Goal: Book appointment/travel/reservation

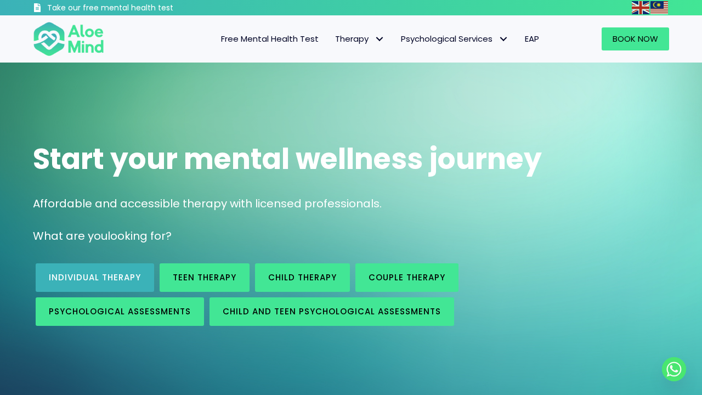
click at [109, 276] on span "Individual therapy" at bounding box center [95, 278] width 92 height 12
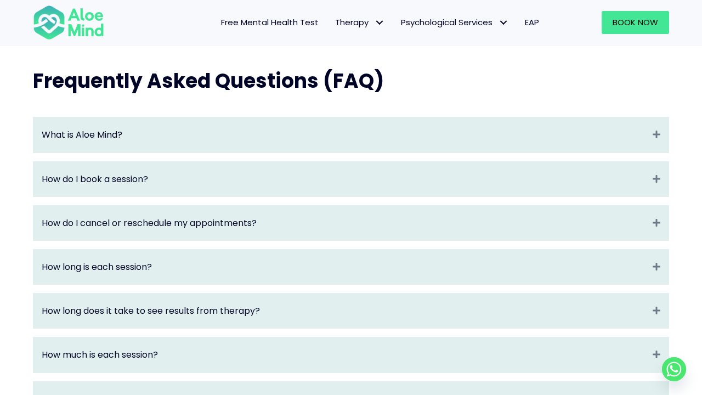
scroll to position [1052, 0]
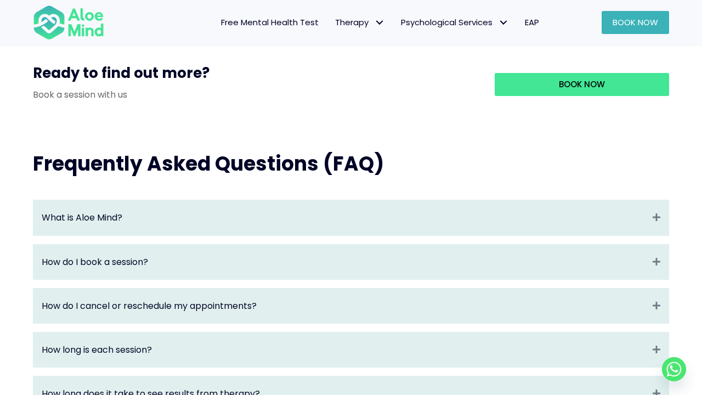
click at [622, 29] on link "Book Now" at bounding box center [635, 22] width 67 height 23
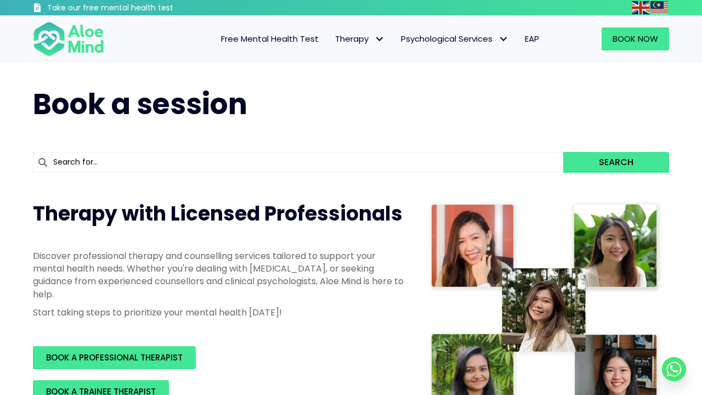
scroll to position [8, 0]
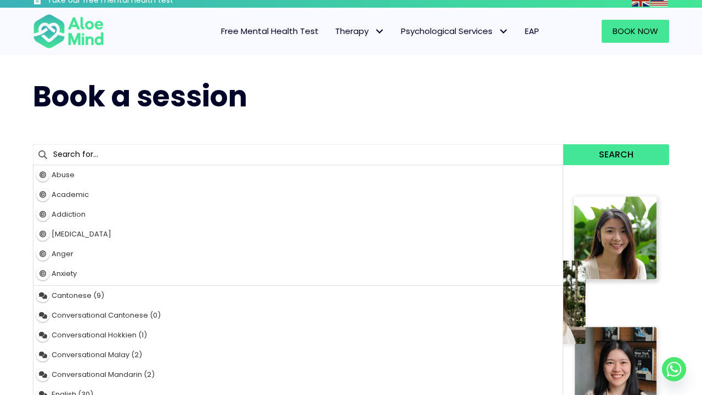
click at [202, 160] on input "text" at bounding box center [298, 154] width 531 height 21
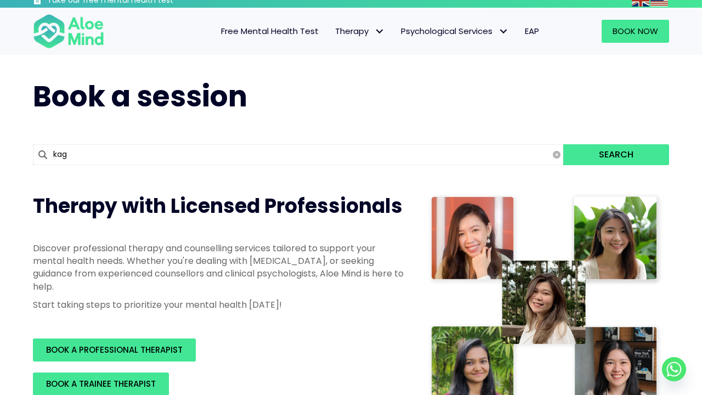
type input "ka"
type input "kah Mun"
type input "kah"
click at [177, 192] on span "Therapy with Licensed Professionals" at bounding box center [218, 206] width 370 height 28
type input "kah Mun"
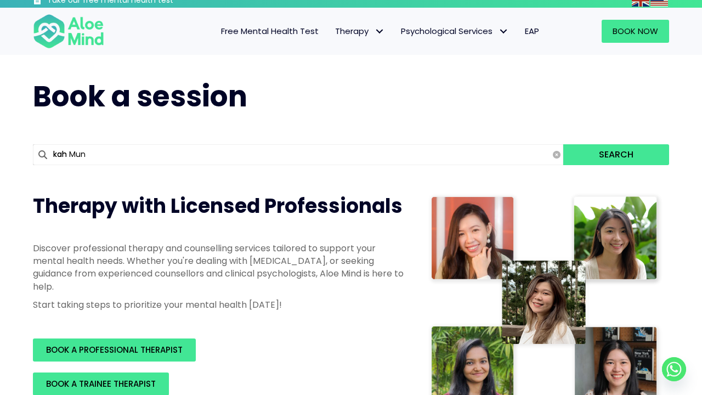
click at [156, 157] on input "kah" at bounding box center [298, 154] width 531 height 21
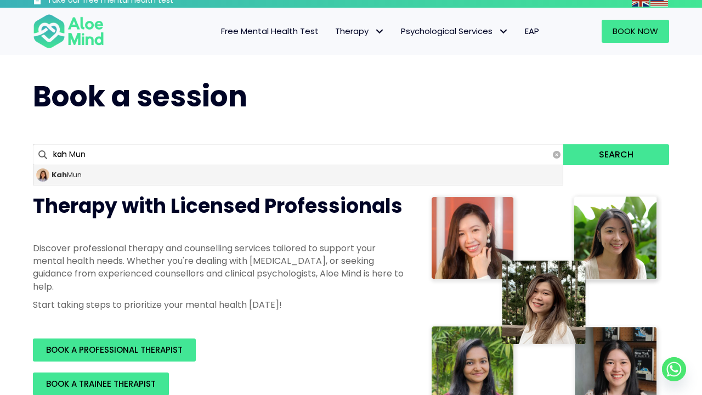
click at [145, 177] on div "Kah Mun" at bounding box center [298, 175] width 530 height 20
type input "Kah Mun"
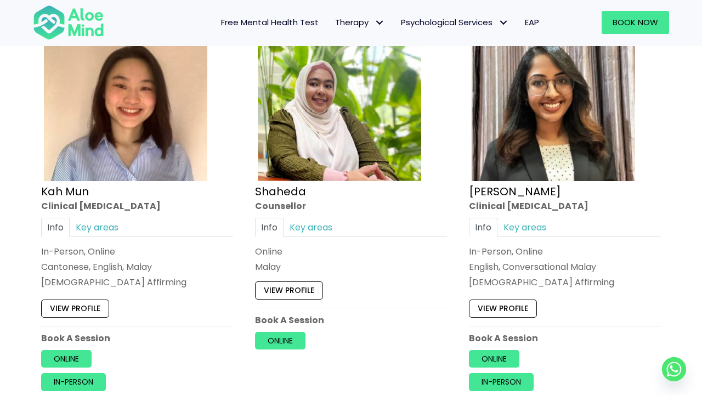
scroll to position [629, 0]
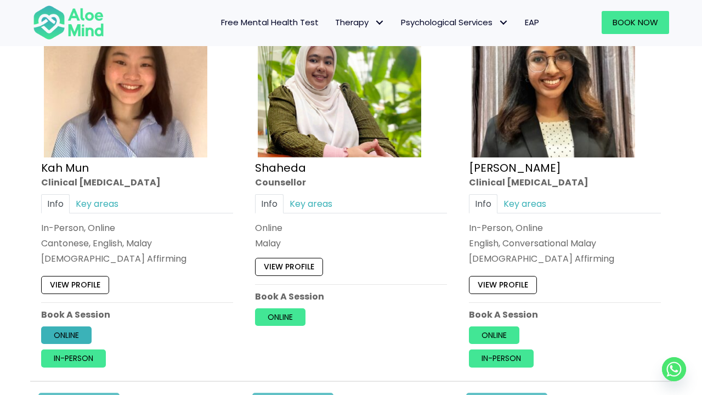
click at [72, 335] on link "Online" at bounding box center [66, 335] width 50 height 18
